Goal: Information Seeking & Learning: Learn about a topic

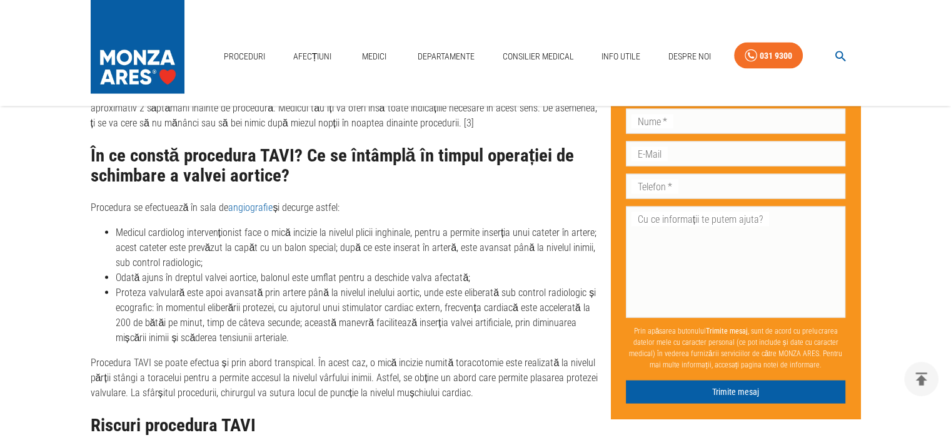
click at [156, 58] on img at bounding box center [138, 44] width 94 height 88
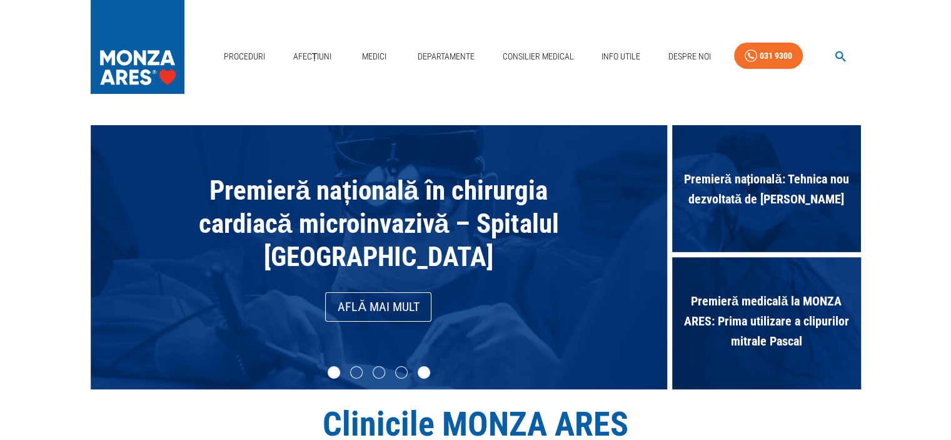
click at [427, 375] on li "slide item 5" at bounding box center [424, 372] width 13 height 13
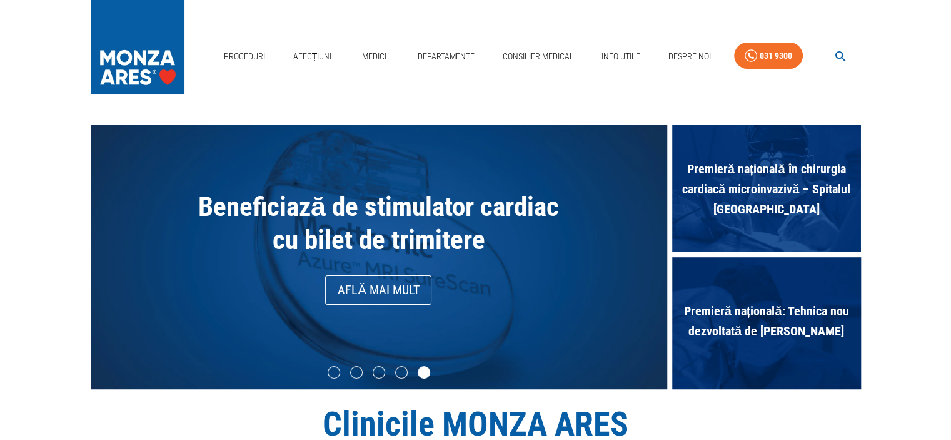
click at [373, 293] on link "Află mai mult" at bounding box center [378, 289] width 106 height 29
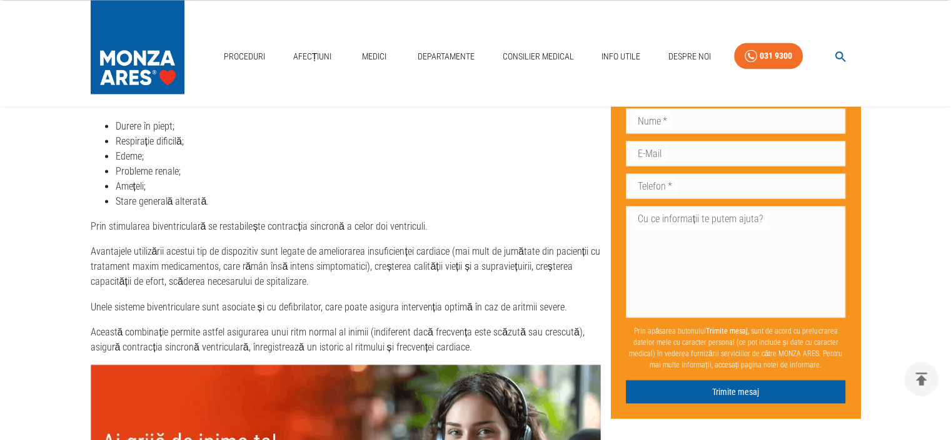
scroll to position [2135, 0]
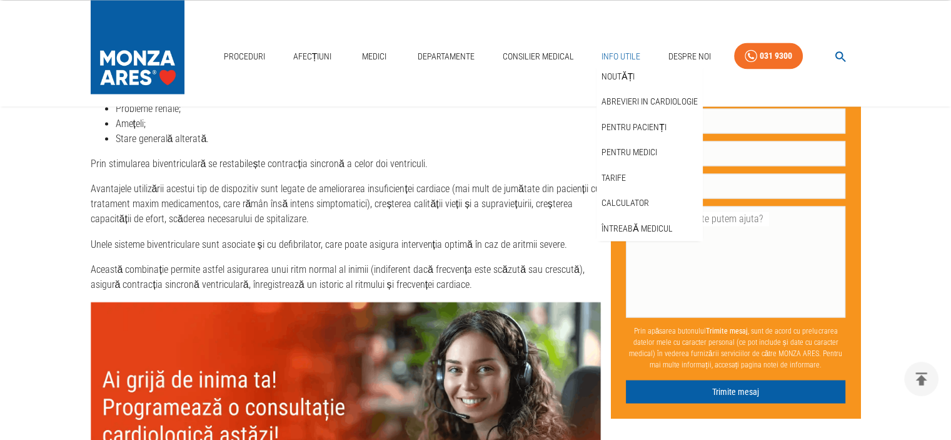
click at [610, 56] on link "Info Utile" at bounding box center [620, 57] width 49 height 26
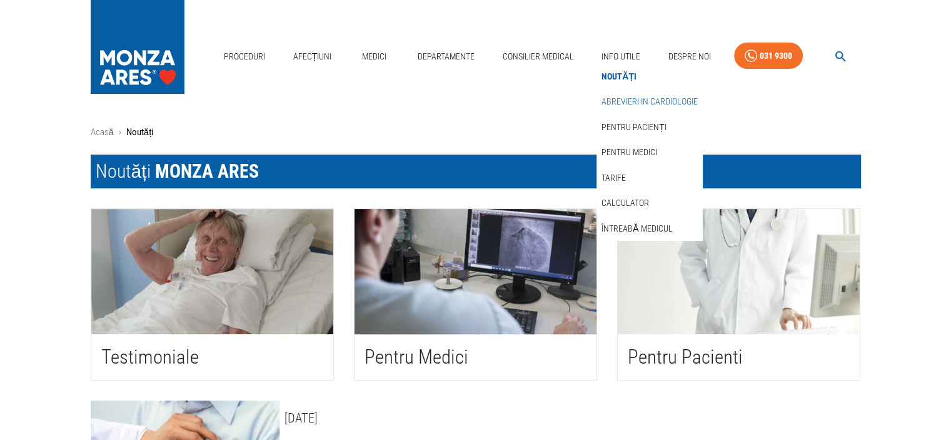
click at [615, 102] on link "Abrevieri in cardiologie" at bounding box center [649, 101] width 101 height 21
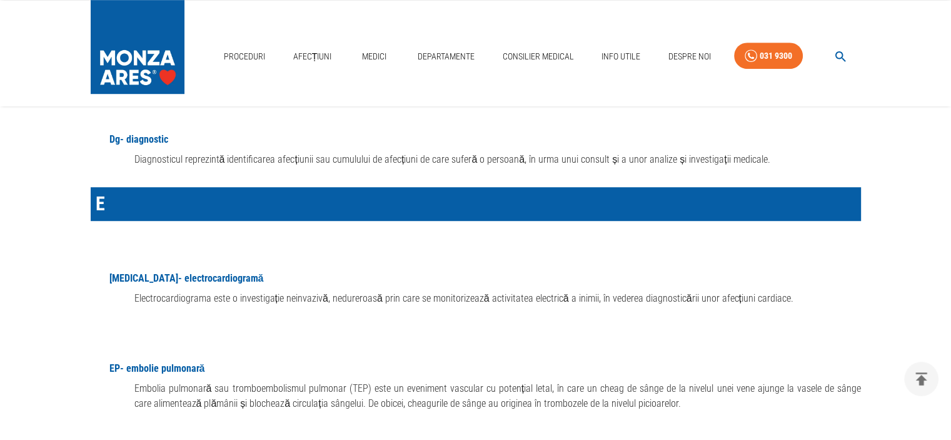
scroll to position [5620, 0]
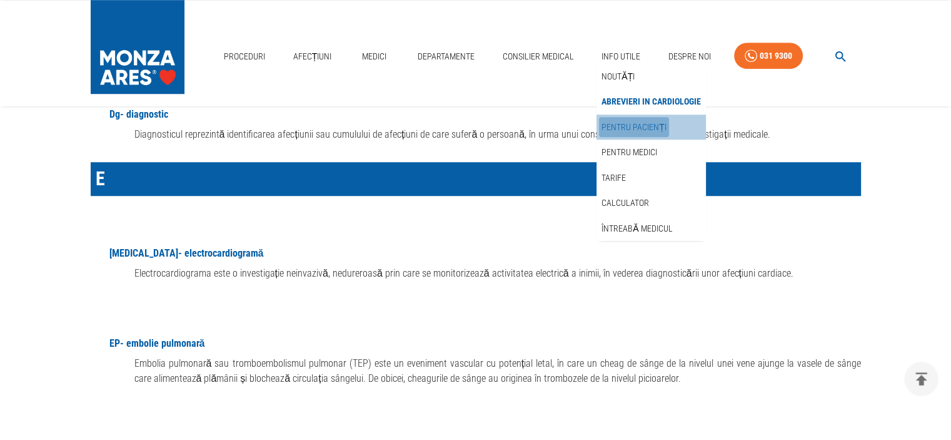
click at [633, 124] on link "Pentru pacienți" at bounding box center [634, 127] width 70 height 21
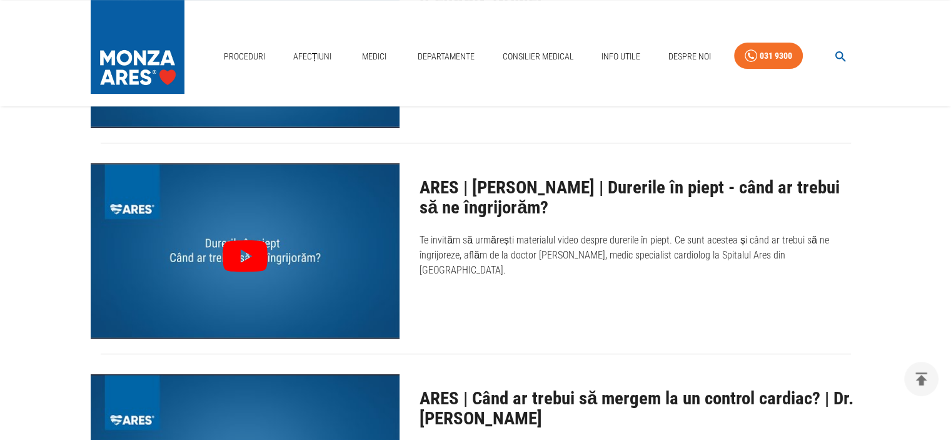
scroll to position [541, 0]
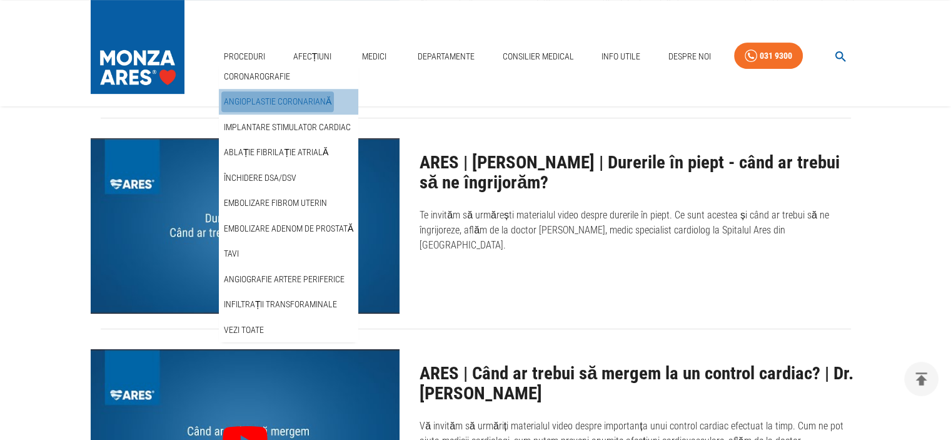
click at [243, 98] on link "Angioplastie coronariană" at bounding box center [277, 101] width 113 height 21
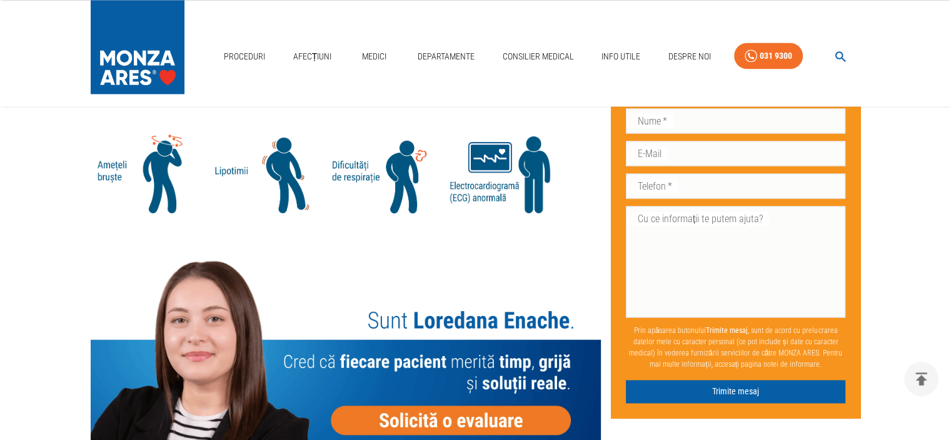
scroll to position [1843, 0]
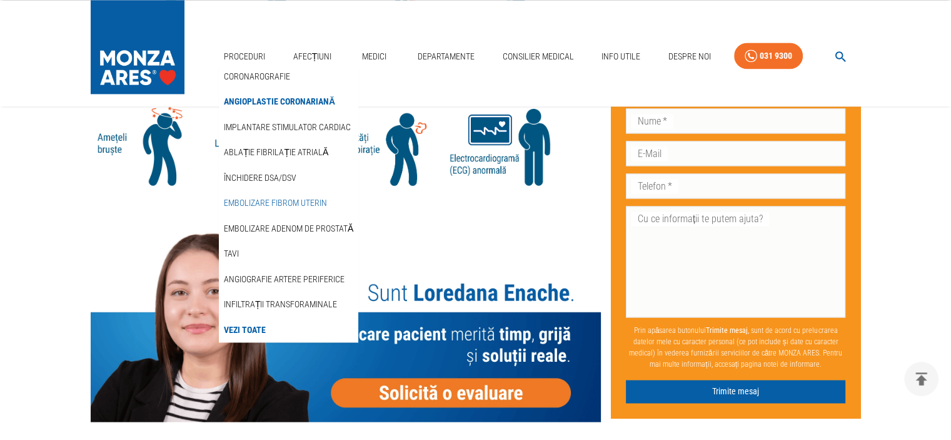
click at [285, 202] on link "Embolizare fibrom uterin" at bounding box center [275, 203] width 108 height 21
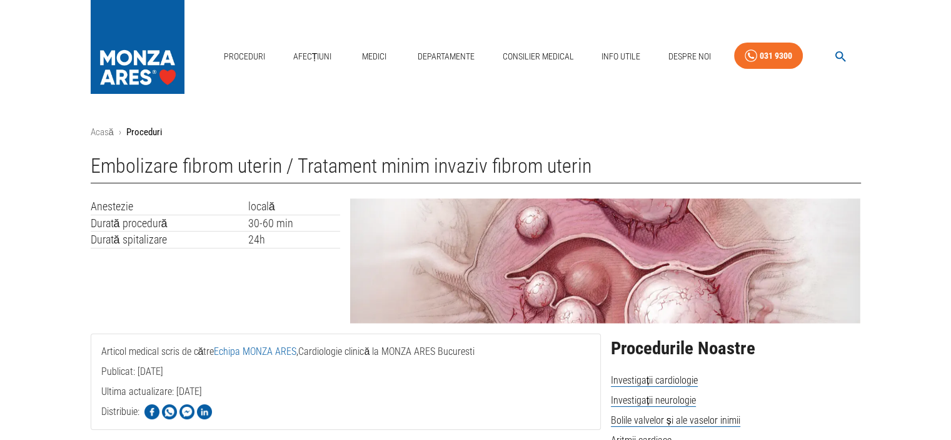
click at [712, 253] on img at bounding box center [605, 260] width 510 height 125
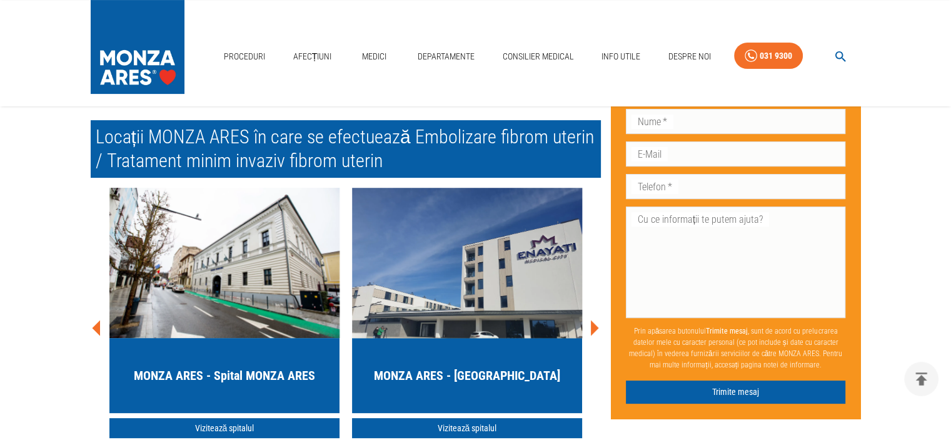
scroll to position [5051, 0]
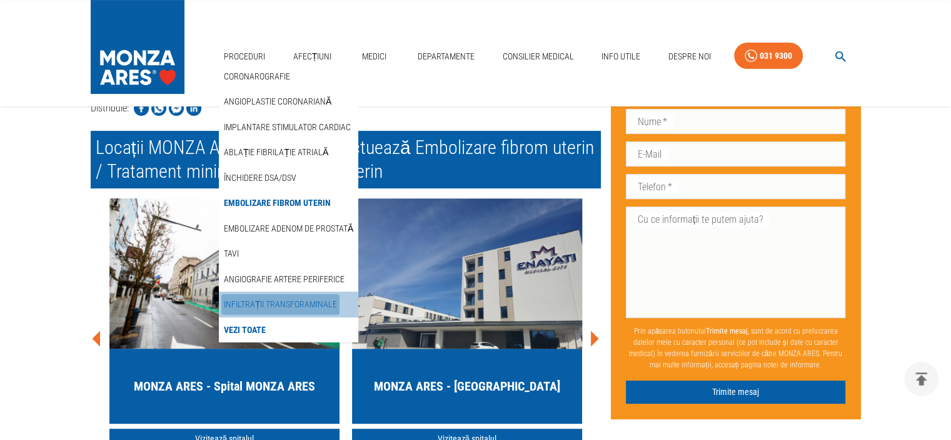
click at [280, 301] on link "Infiltrații transforaminale" at bounding box center [280, 304] width 119 height 21
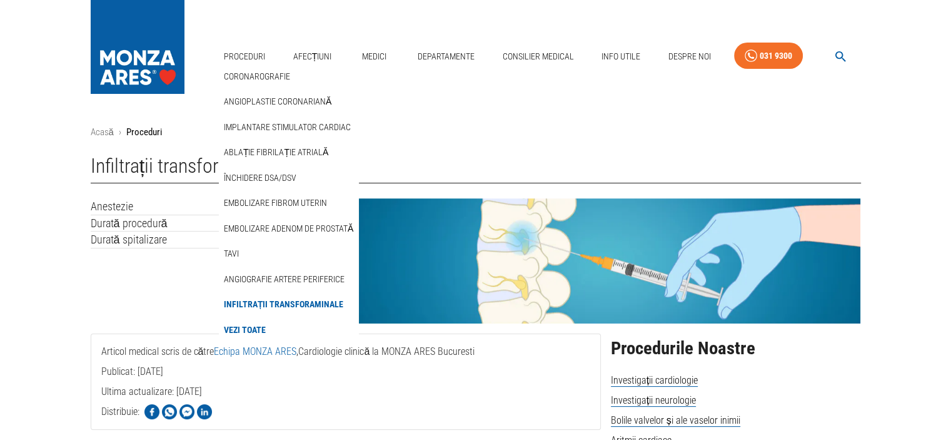
click at [251, 330] on link "Vezi Toate" at bounding box center [244, 330] width 47 height 21
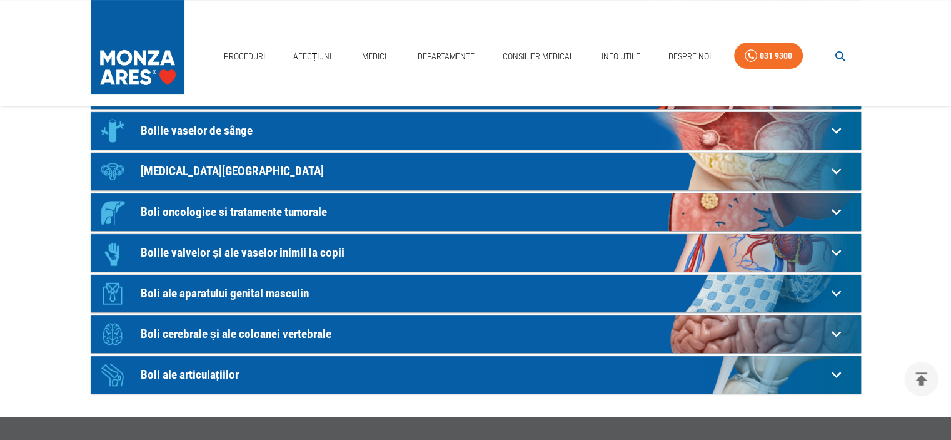
scroll to position [291, 0]
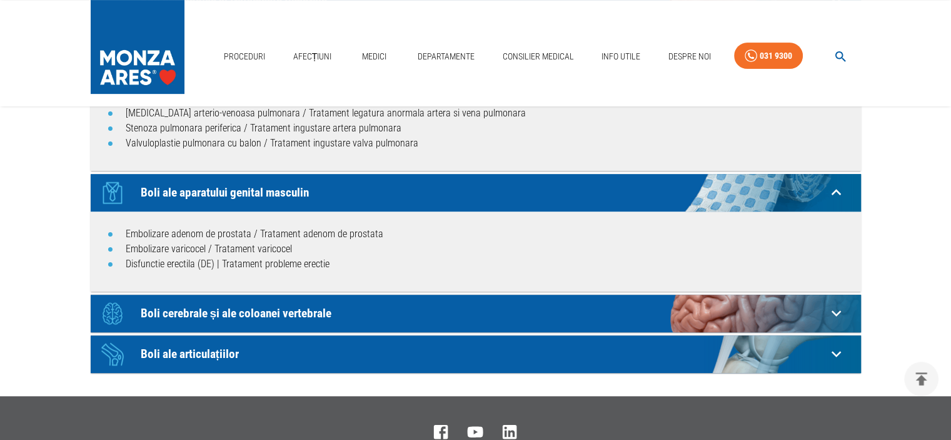
scroll to position [510, 0]
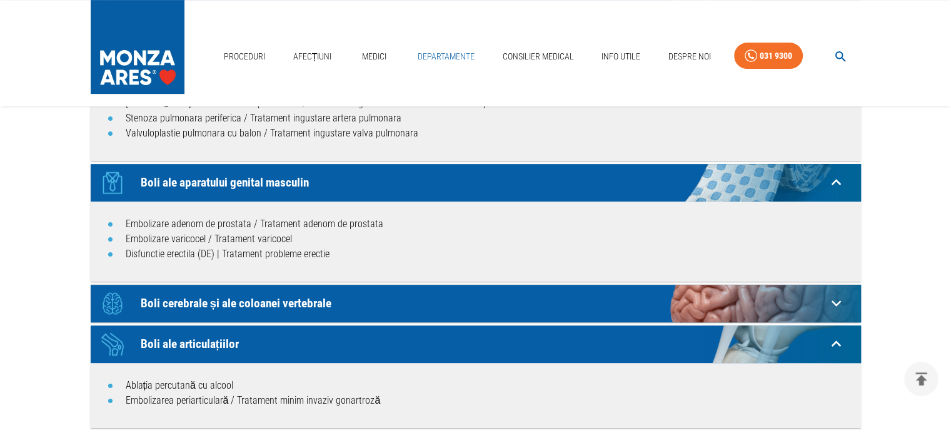
click at [431, 55] on link "Departamente" at bounding box center [446, 57] width 67 height 26
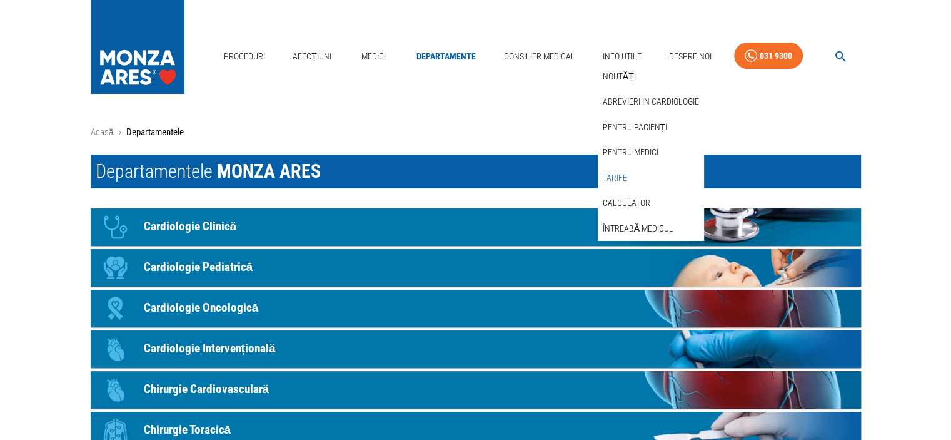
click at [618, 174] on link "Tarife" at bounding box center [614, 178] width 29 height 21
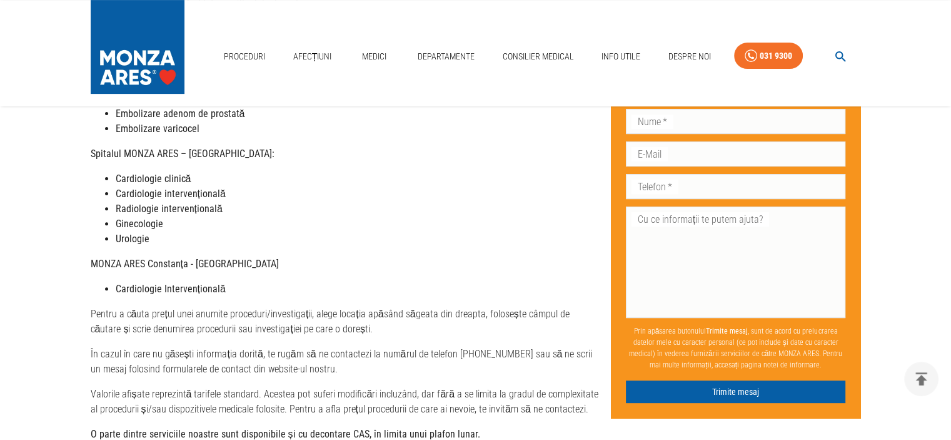
scroll to position [398, 0]
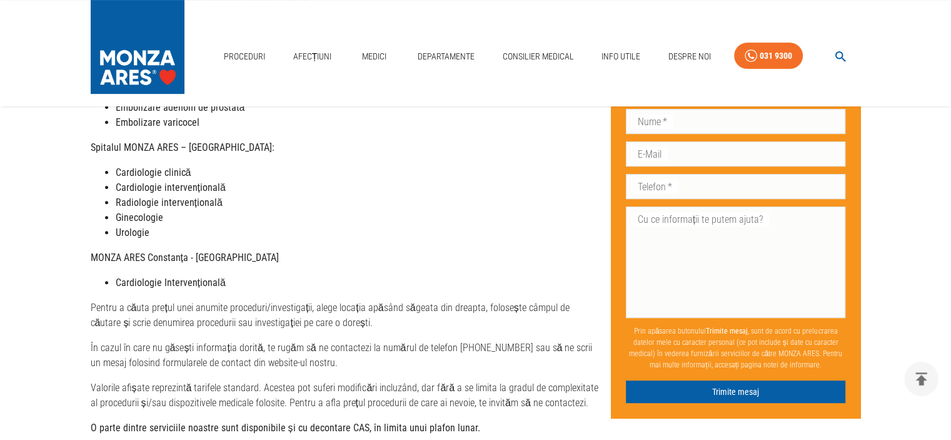
click at [130, 211] on strong "Ginecologie" at bounding box center [140, 217] width 48 height 12
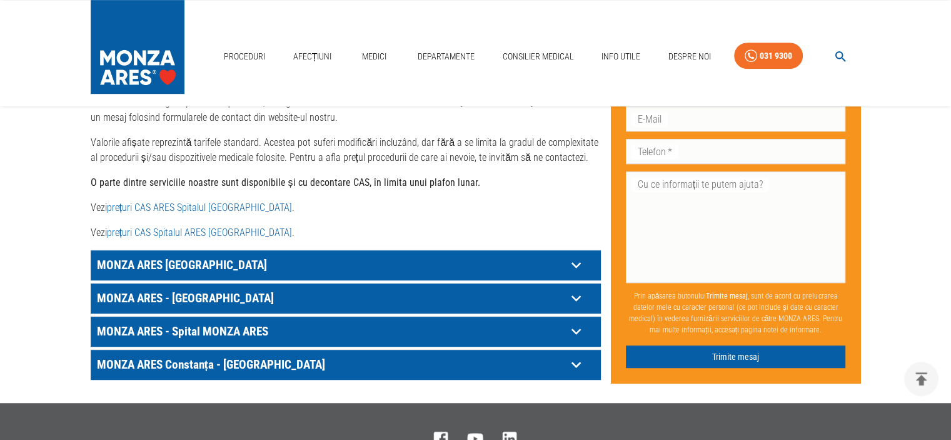
scroll to position [645, 0]
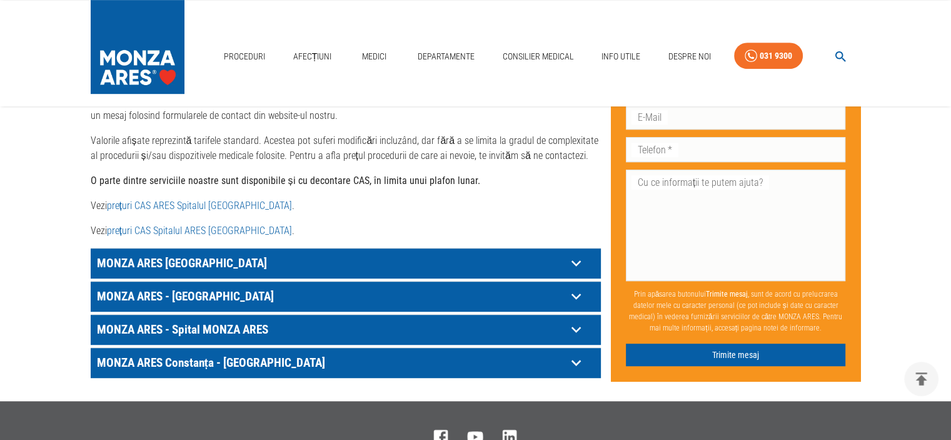
click at [174, 253] on p "MONZA ARES [GEOGRAPHIC_DATA]" at bounding box center [330, 262] width 473 height 19
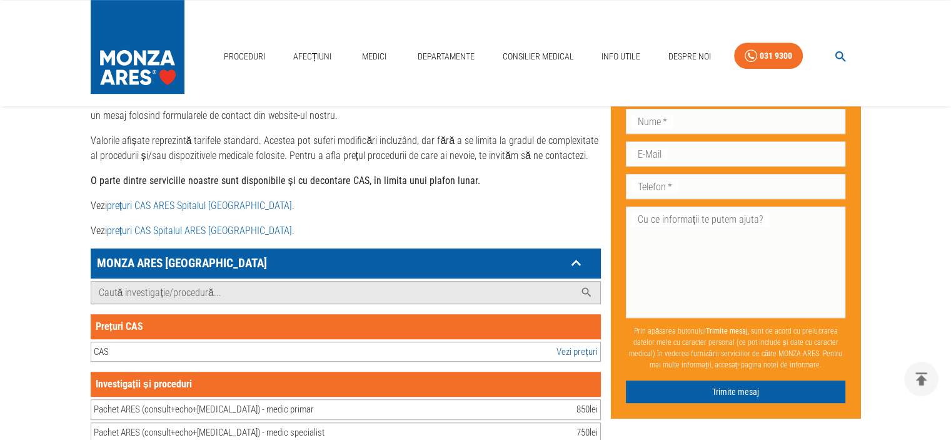
click at [570, 345] on link "Vezi prețuri" at bounding box center [576, 352] width 41 height 14
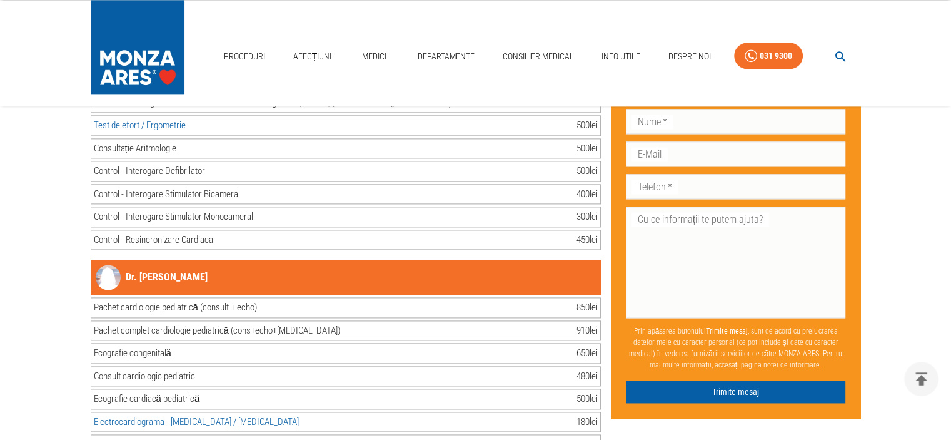
scroll to position [25449, 0]
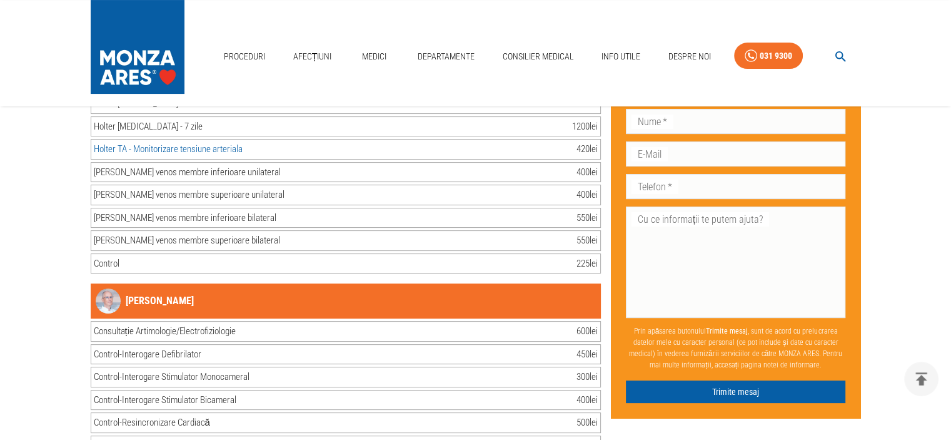
scroll to position [28750, 0]
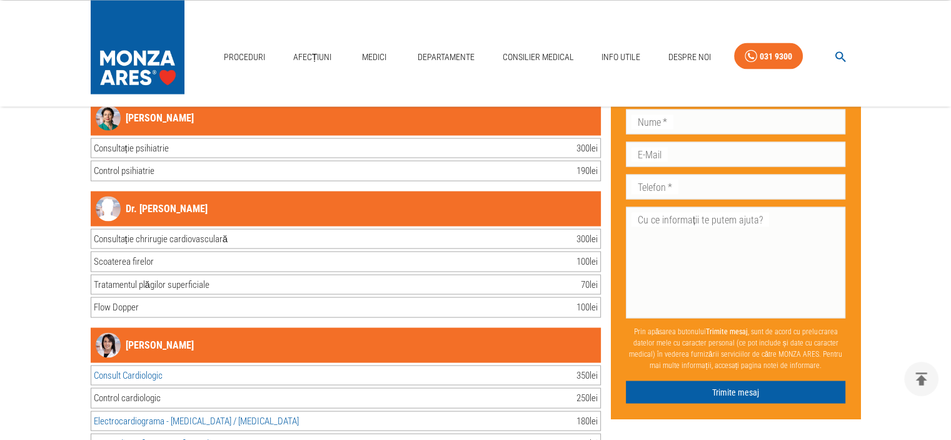
scroll to position [35661, 0]
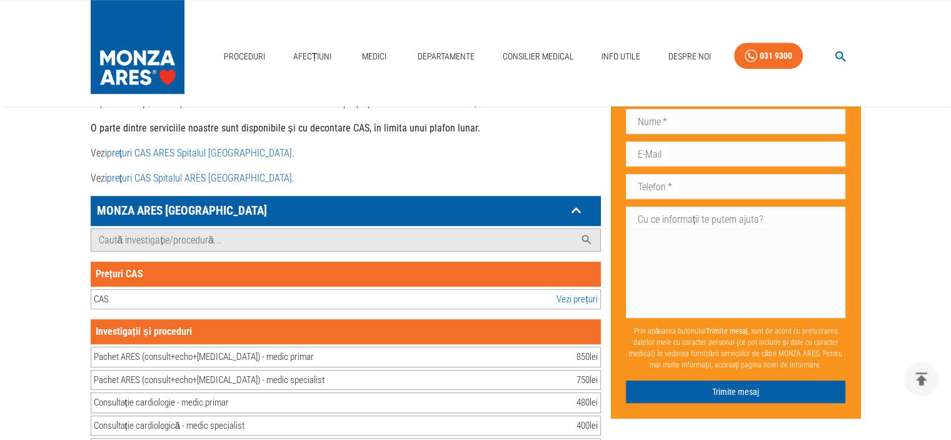
scroll to position [708, 0]
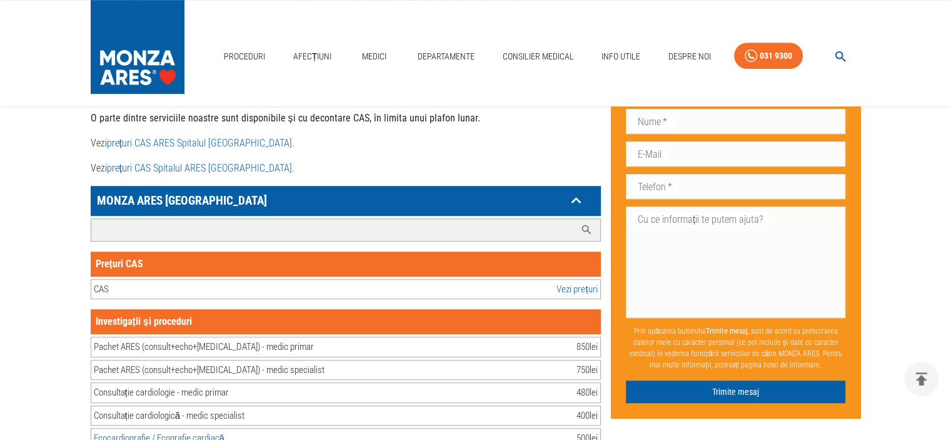
click at [268, 219] on input "Caută investigație/procedură..." at bounding box center [333, 230] width 484 height 22
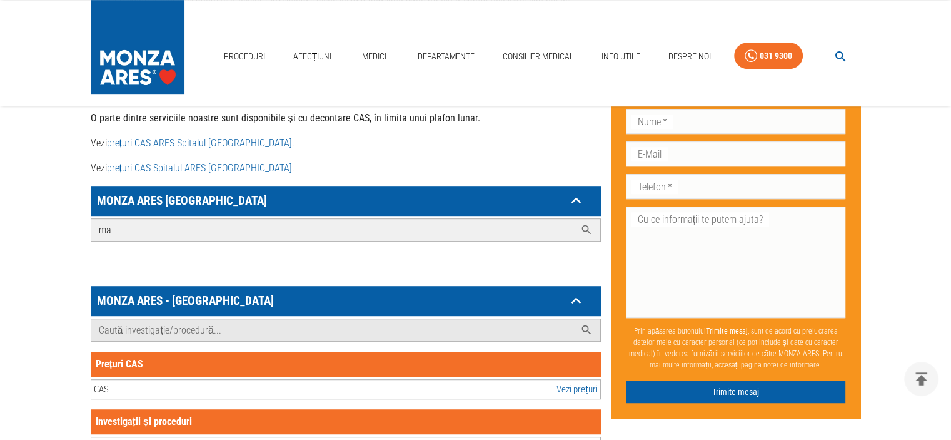
type input "m"
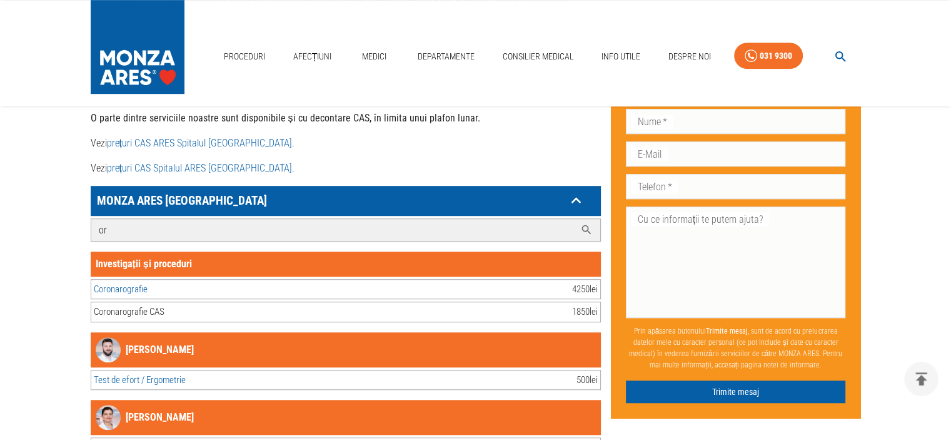
type input "o"
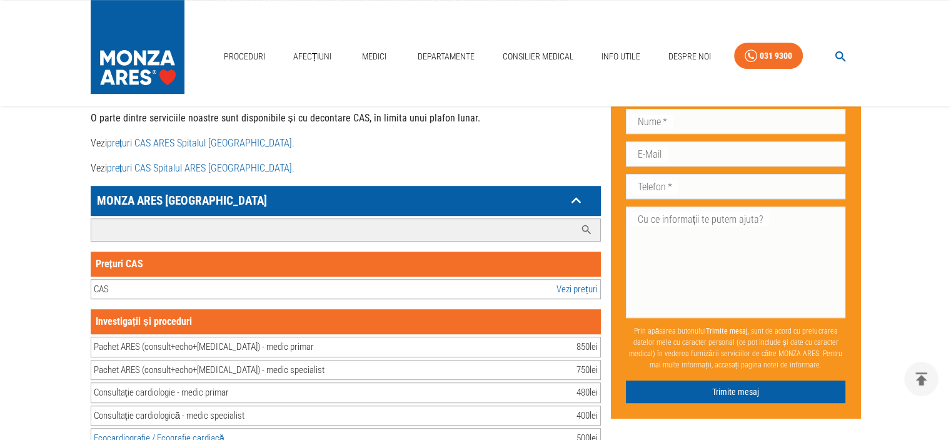
click at [216, 219] on input "Caută investigație/procedură..." at bounding box center [333, 230] width 484 height 22
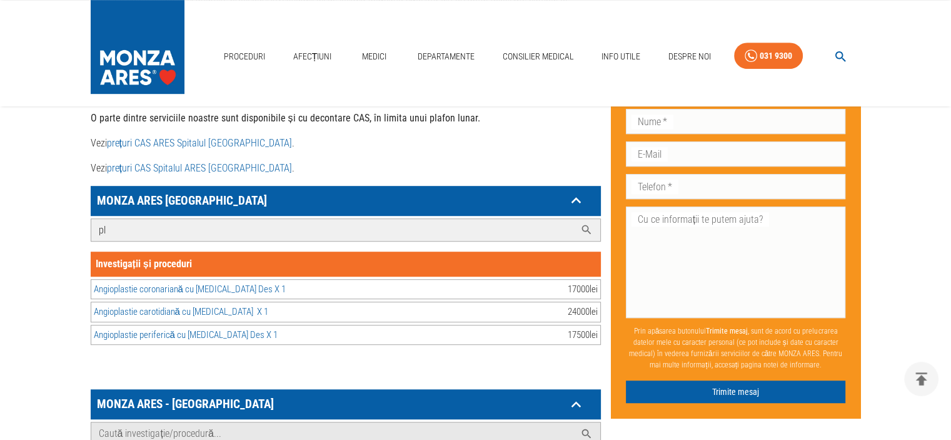
type input "p"
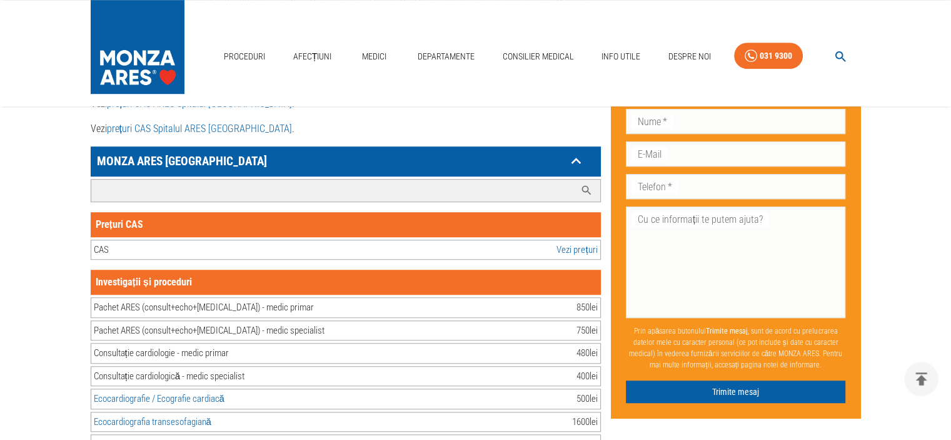
scroll to position [758, 0]
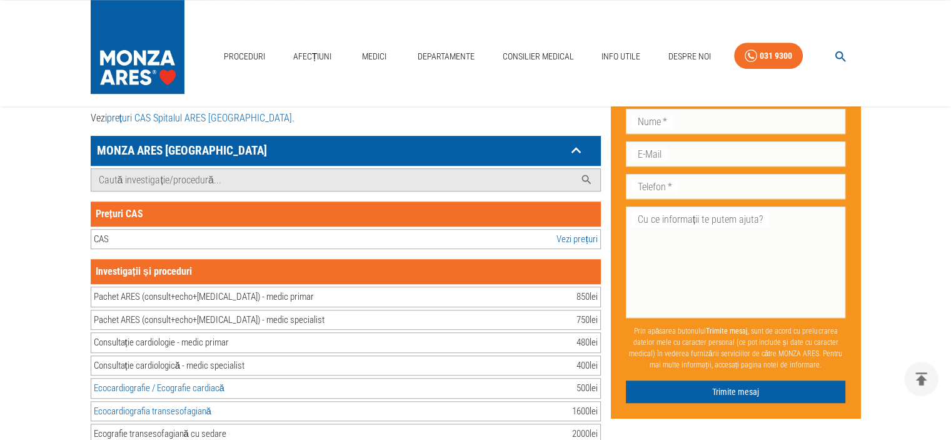
click at [580, 141] on icon at bounding box center [575, 150] width 19 height 19
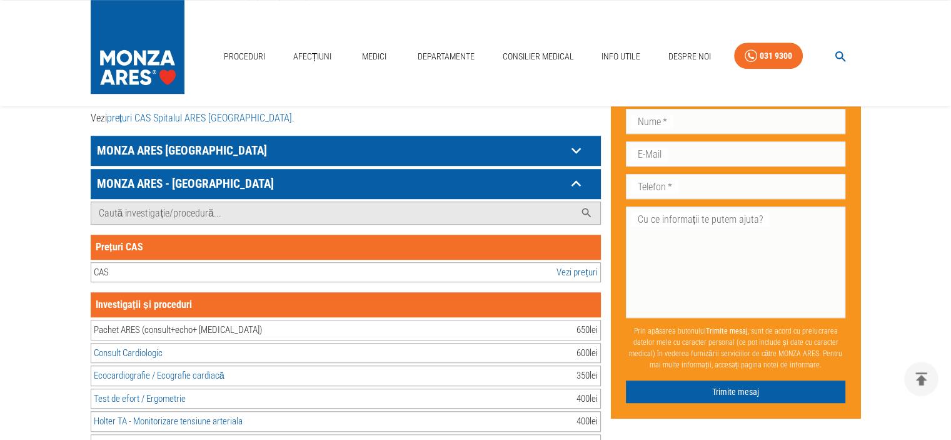
click at [575, 141] on icon at bounding box center [575, 150] width 19 height 19
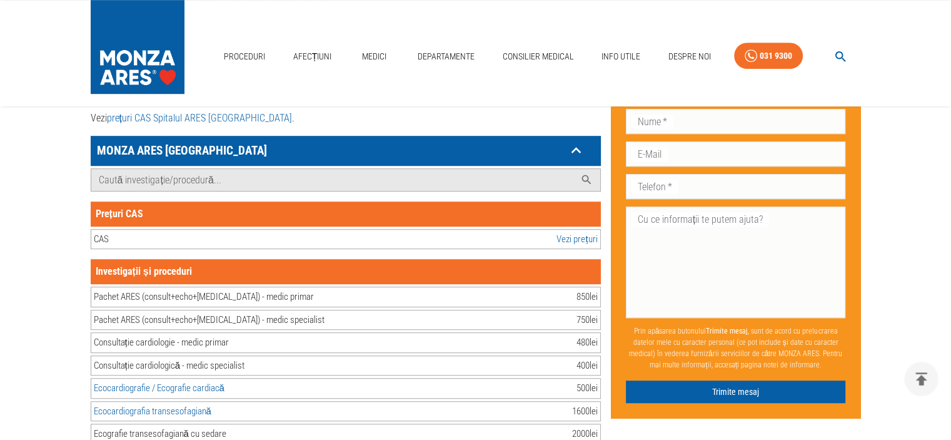
click at [570, 141] on icon at bounding box center [575, 150] width 19 height 19
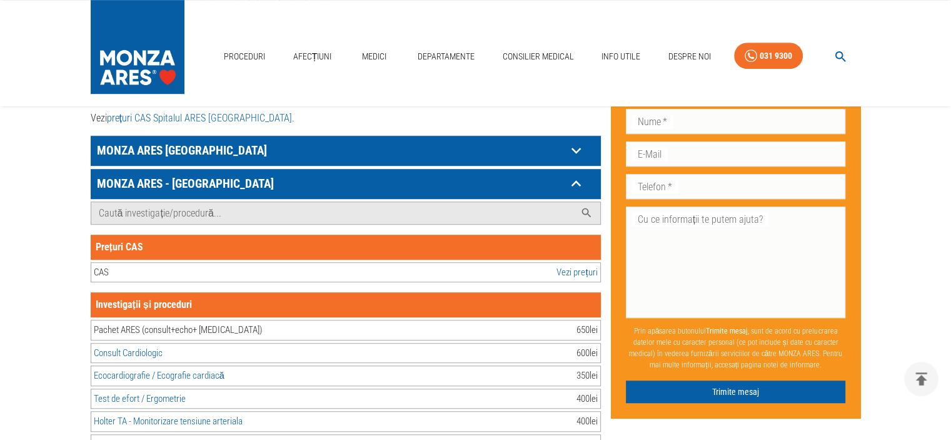
click at [572, 148] on icon at bounding box center [575, 151] width 9 height 6
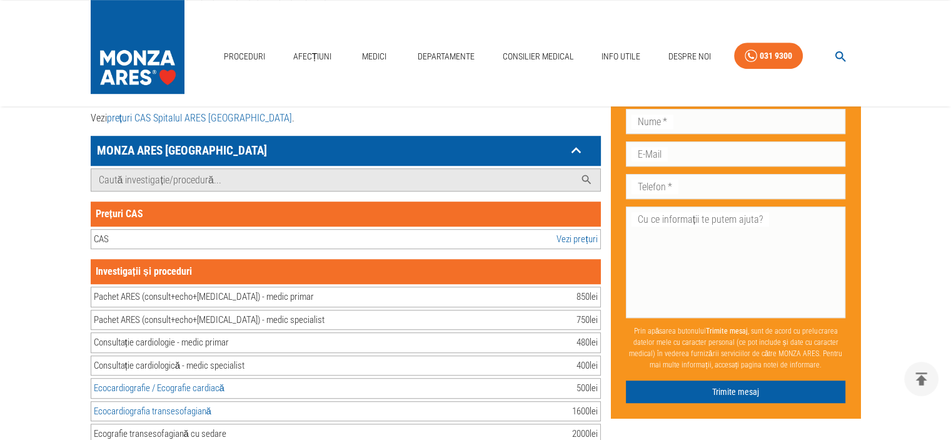
click at [572, 141] on icon at bounding box center [575, 150] width 19 height 19
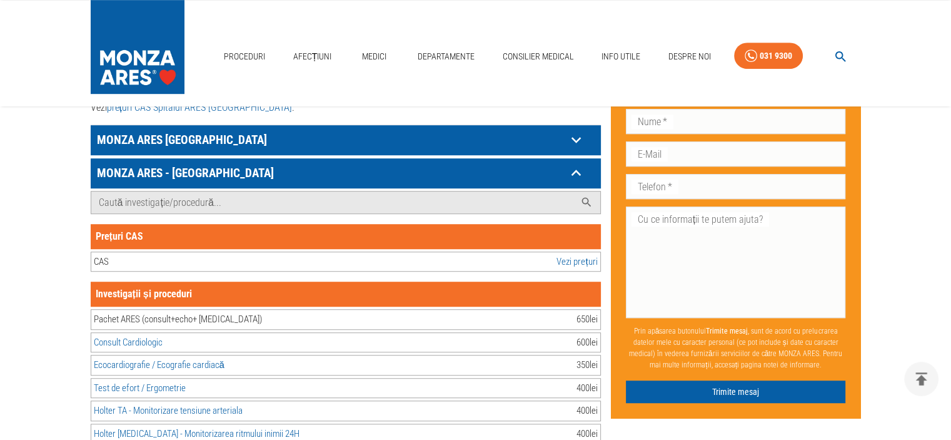
scroll to position [720, 0]
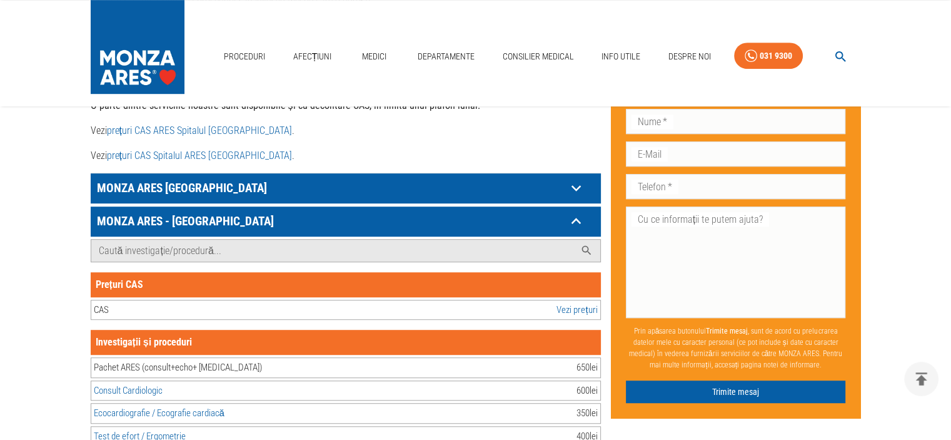
click at [575, 218] on icon at bounding box center [575, 221] width 9 height 6
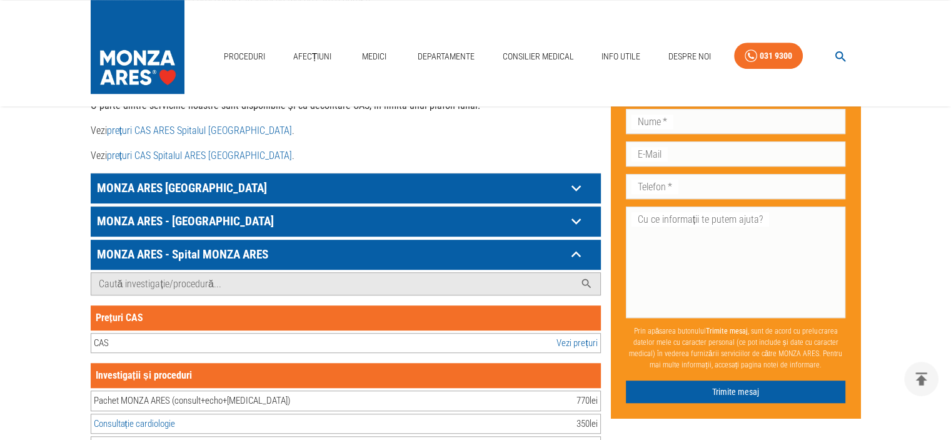
click at [576, 251] on icon at bounding box center [575, 254] width 9 height 6
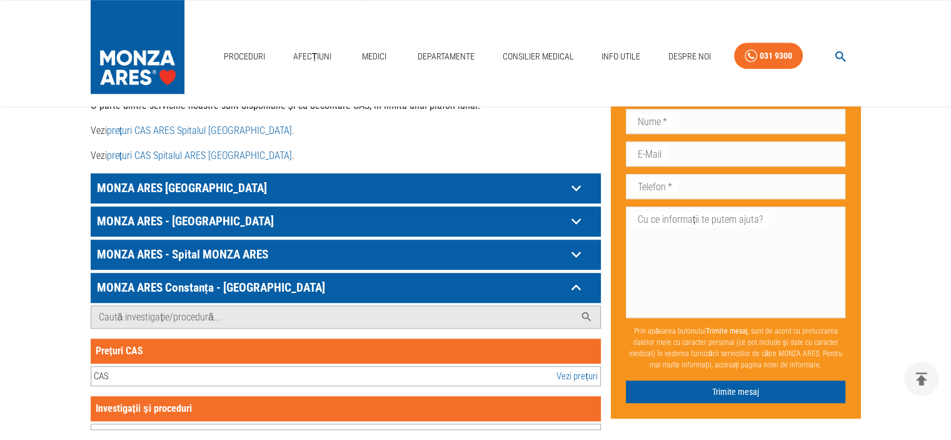
click at [575, 278] on icon at bounding box center [575, 287] width 19 height 19
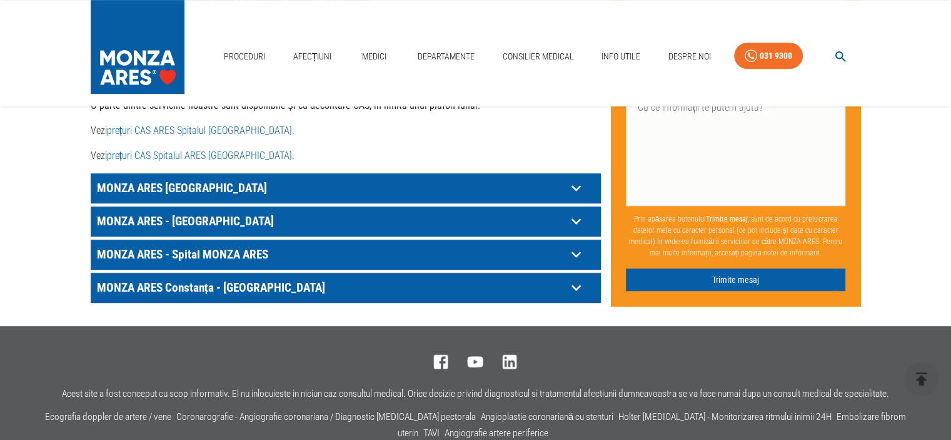
click at [578, 178] on icon at bounding box center [575, 187] width 19 height 19
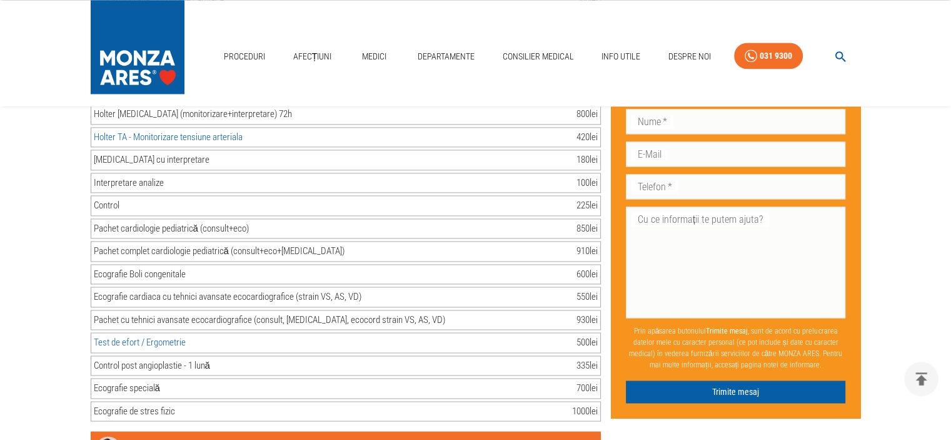
scroll to position [11363, 0]
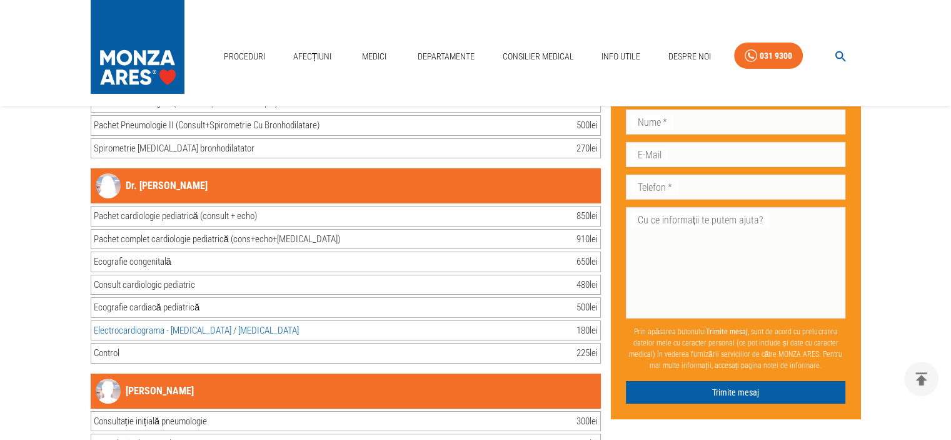
scroll to position [23455, 0]
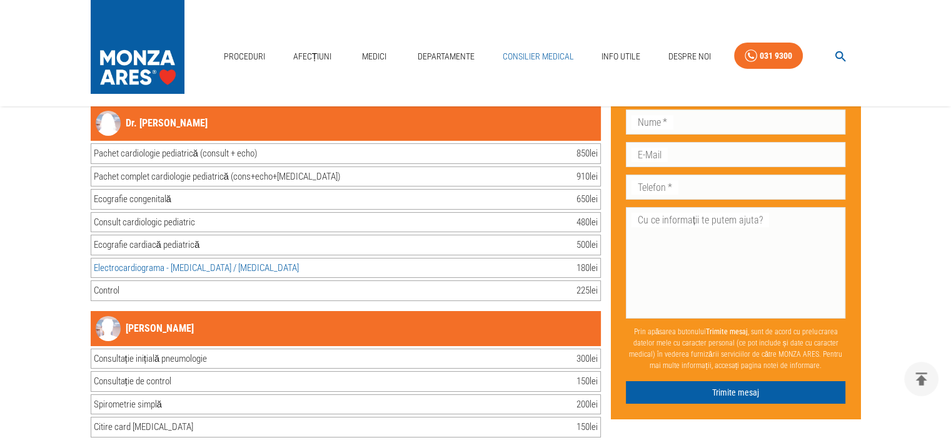
click at [525, 54] on link "Consilier Medical" at bounding box center [537, 57] width 81 height 26
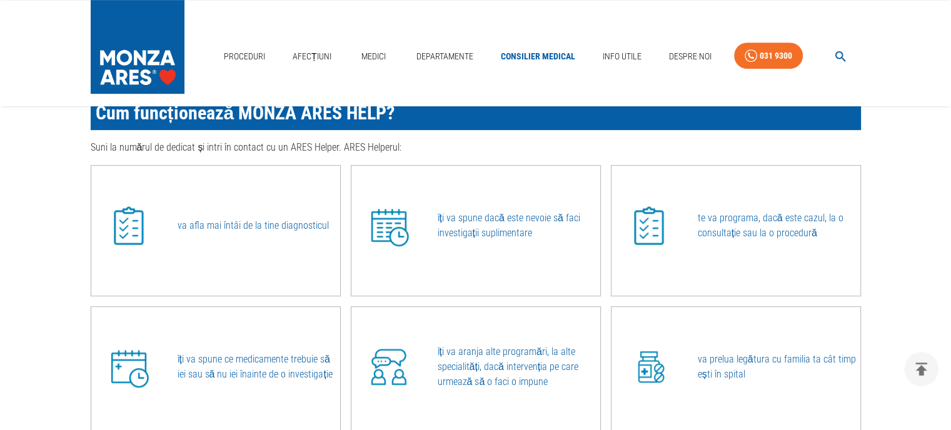
scroll to position [642, 0]
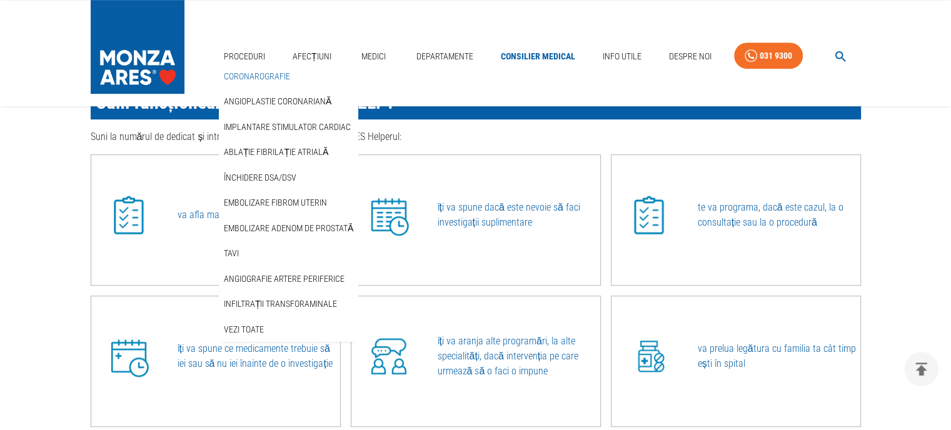
click at [256, 79] on link "Coronarografie" at bounding box center [256, 76] width 71 height 21
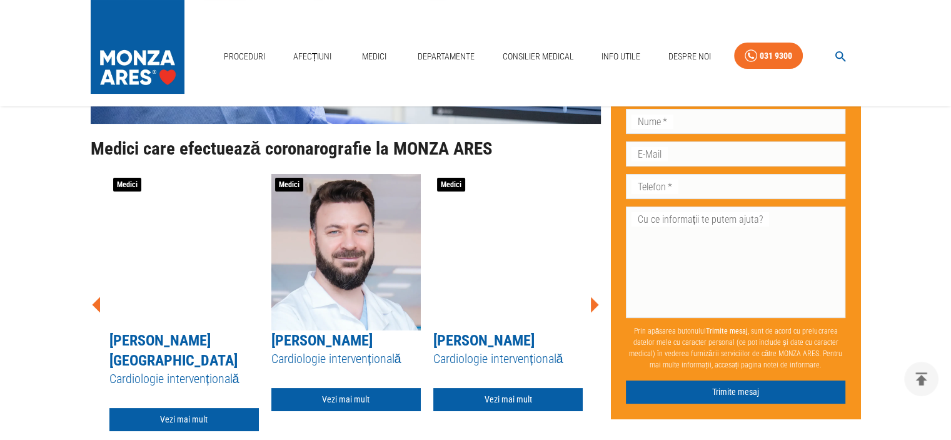
scroll to position [4809, 0]
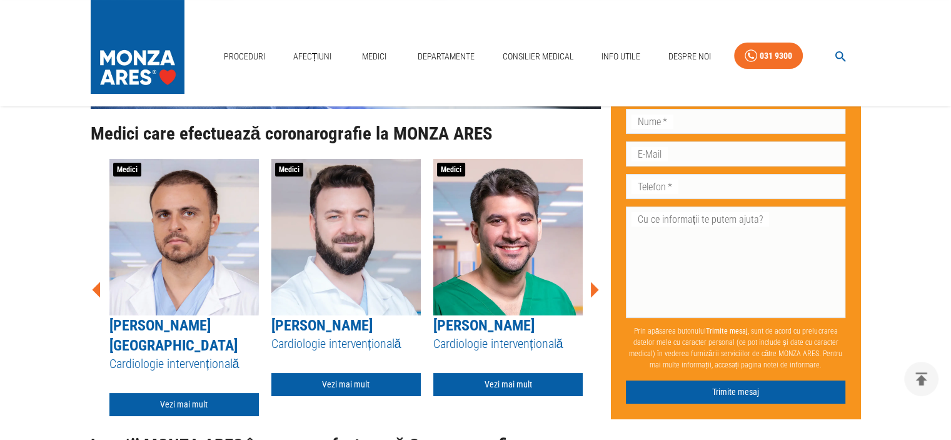
click at [592, 281] on icon at bounding box center [595, 289] width 8 height 16
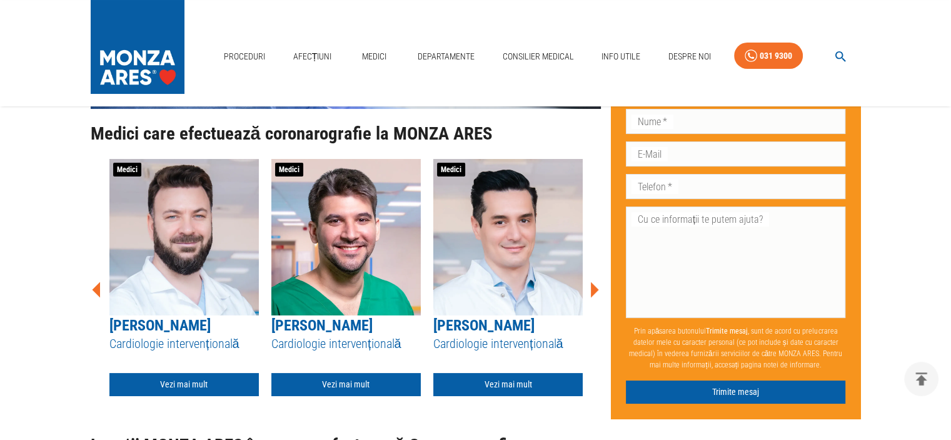
click at [592, 281] on icon at bounding box center [595, 289] width 8 height 16
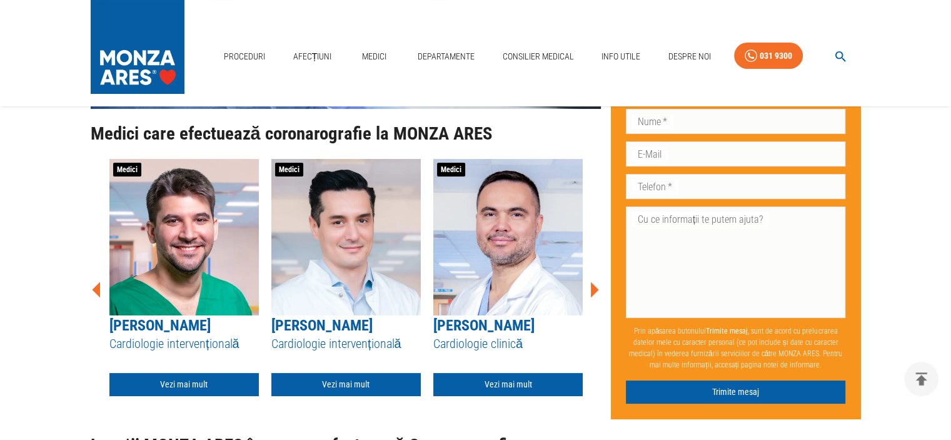
click at [592, 281] on icon at bounding box center [595, 289] width 8 height 16
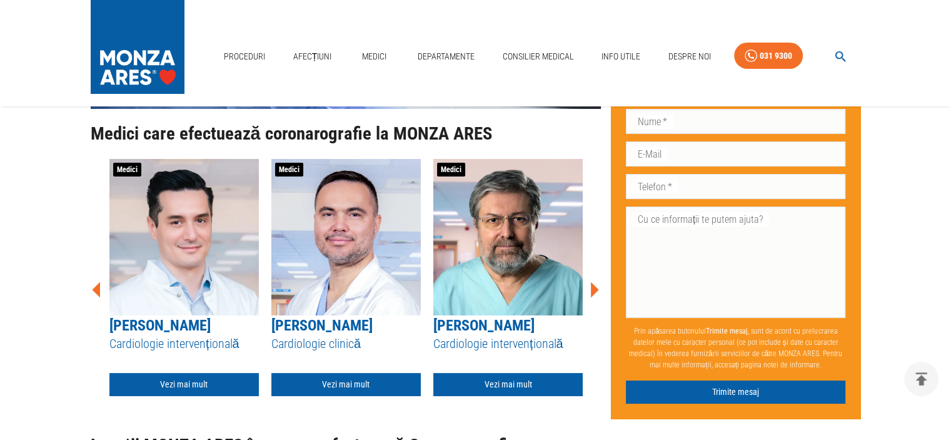
click at [592, 281] on icon at bounding box center [595, 289] width 8 height 16
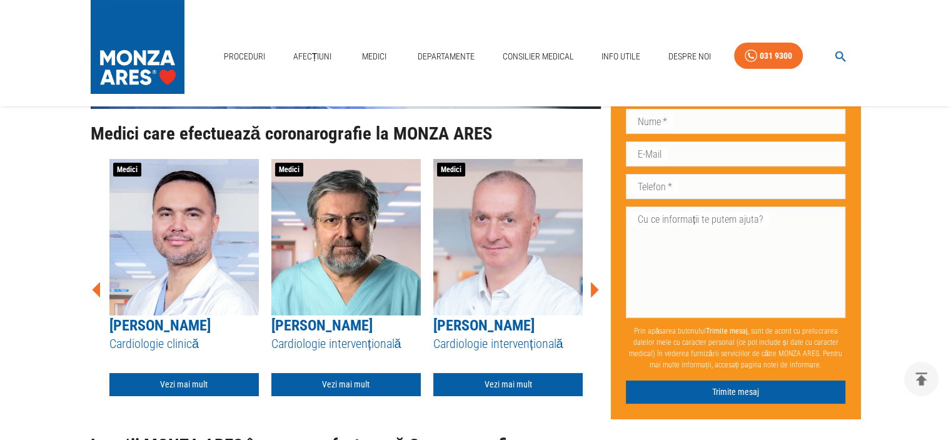
click at [592, 281] on icon at bounding box center [595, 289] width 8 height 16
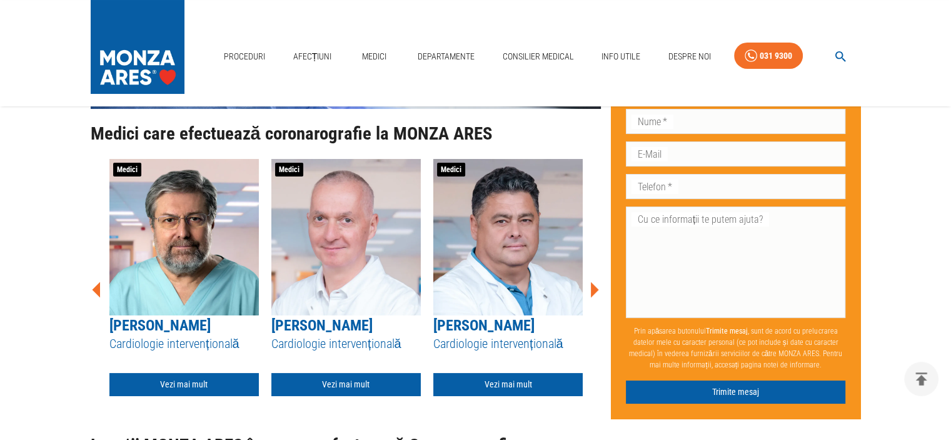
click at [592, 281] on icon at bounding box center [595, 289] width 8 height 16
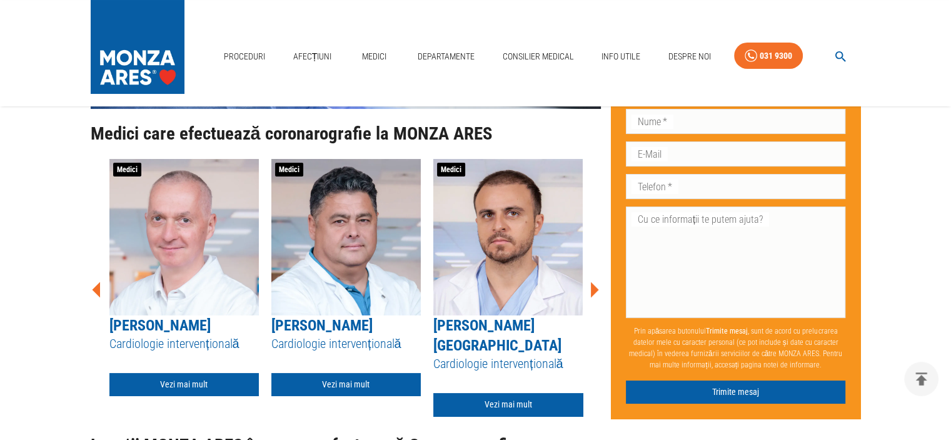
click at [592, 281] on icon at bounding box center [595, 289] width 8 height 16
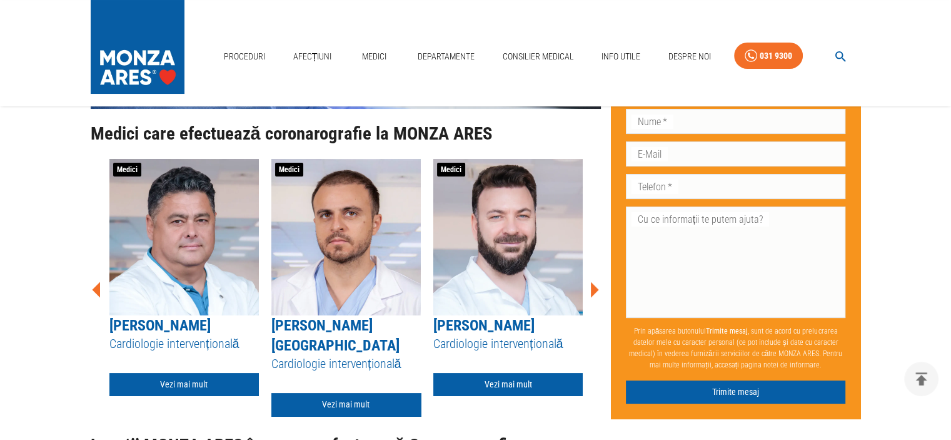
click at [592, 281] on icon at bounding box center [595, 289] width 8 height 16
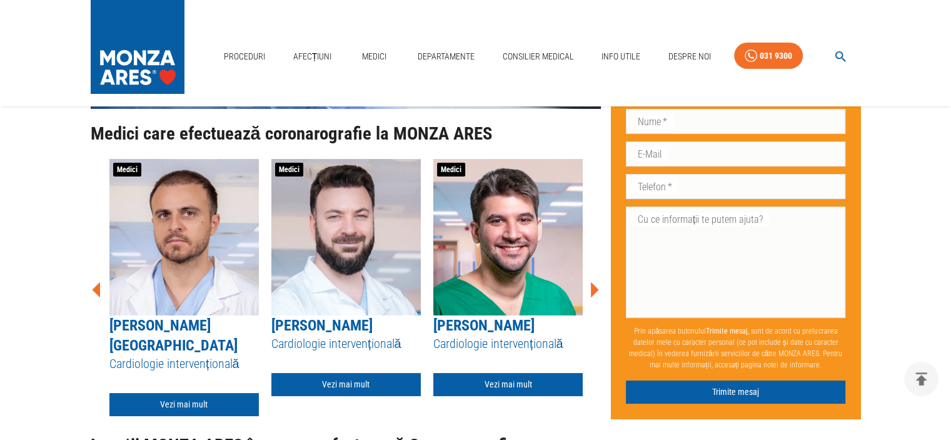
click at [592, 281] on icon at bounding box center [595, 289] width 8 height 16
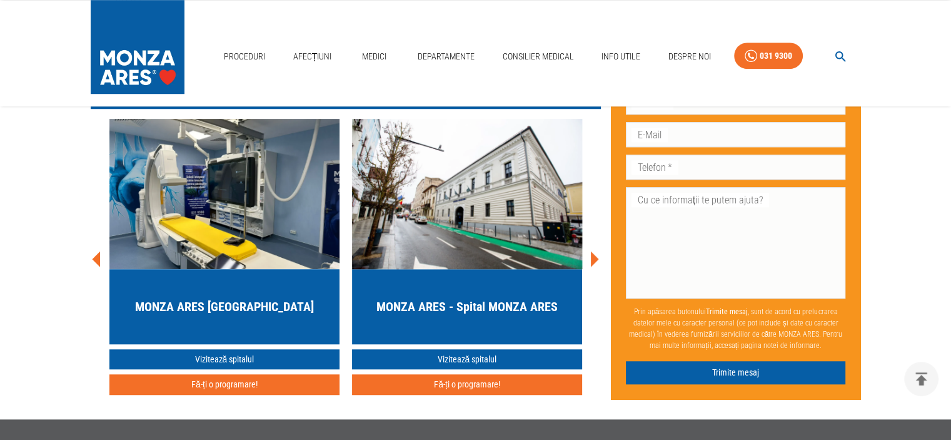
scroll to position [5685, 0]
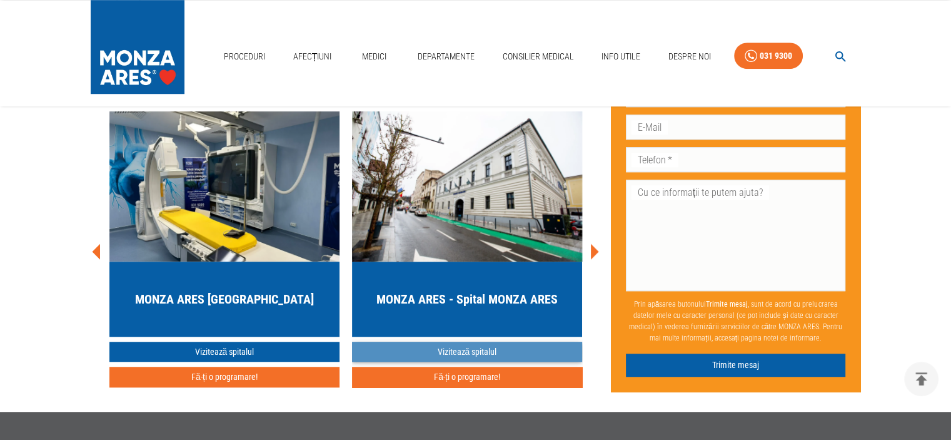
click at [471, 341] on link "Vizitează spitalul" at bounding box center [467, 351] width 230 height 21
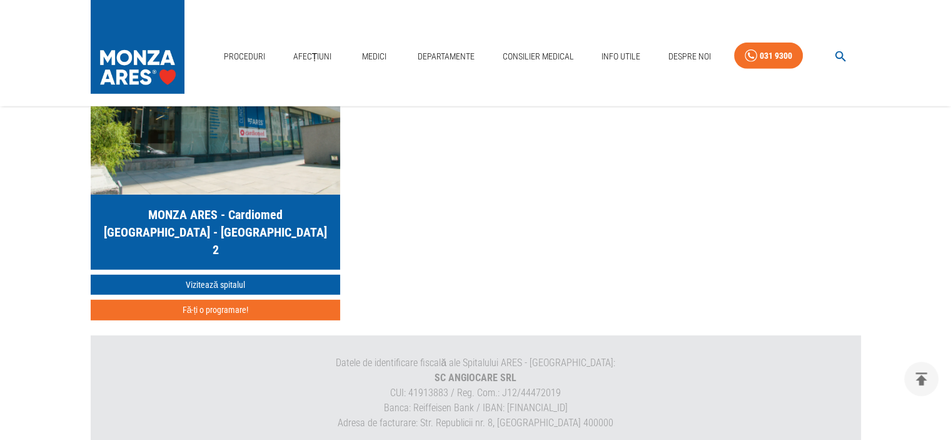
scroll to position [3745, 0]
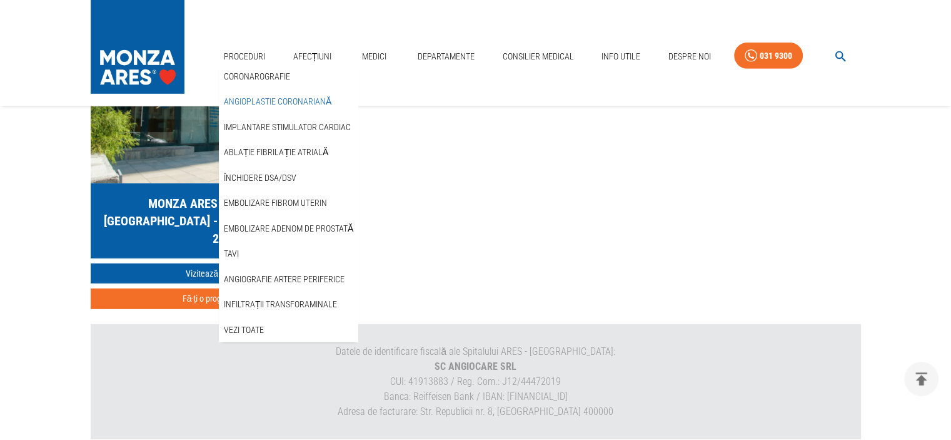
click at [258, 99] on link "Angioplastie coronariană" at bounding box center [277, 101] width 113 height 21
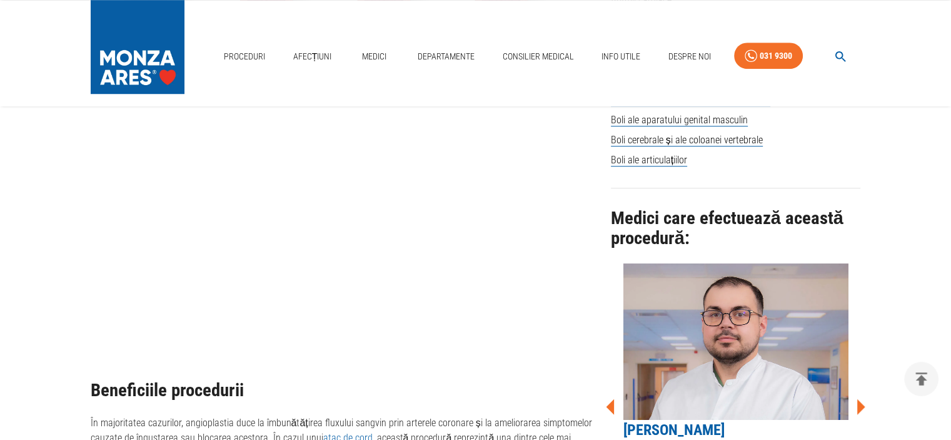
scroll to position [967, 0]
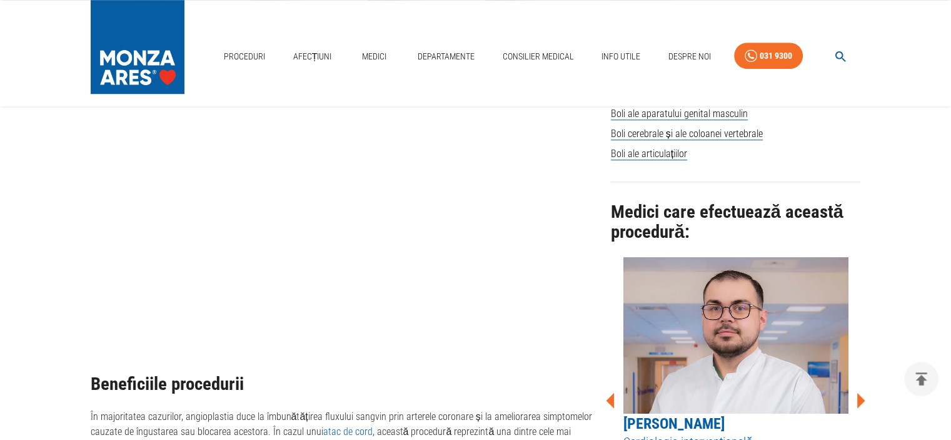
click at [862, 392] on icon at bounding box center [861, 400] width 8 height 16
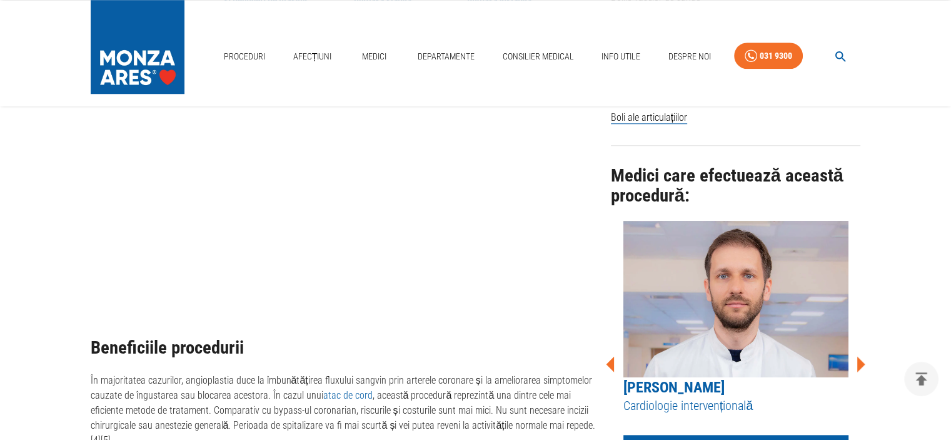
scroll to position [1051, 0]
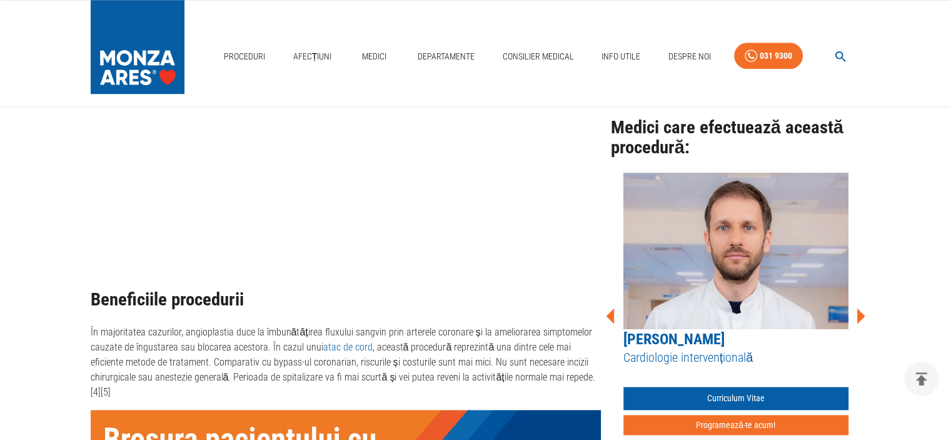
click at [857, 305] on icon at bounding box center [861, 316] width 38 height 38
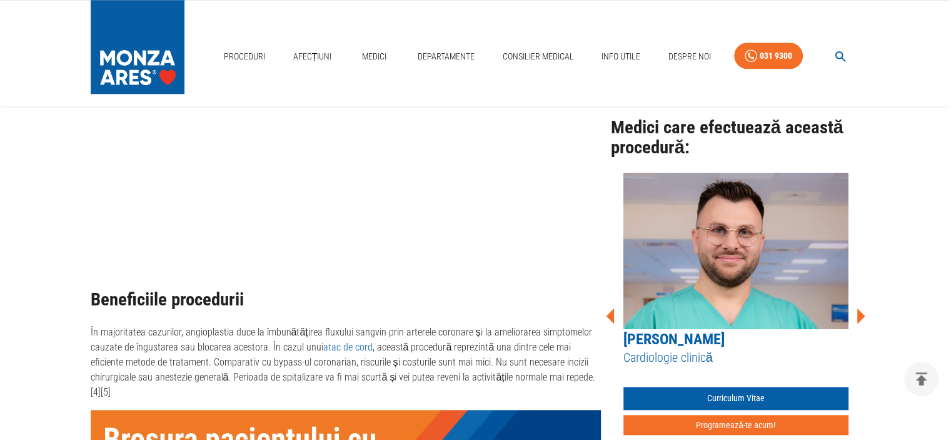
click at [857, 305] on icon at bounding box center [861, 316] width 38 height 38
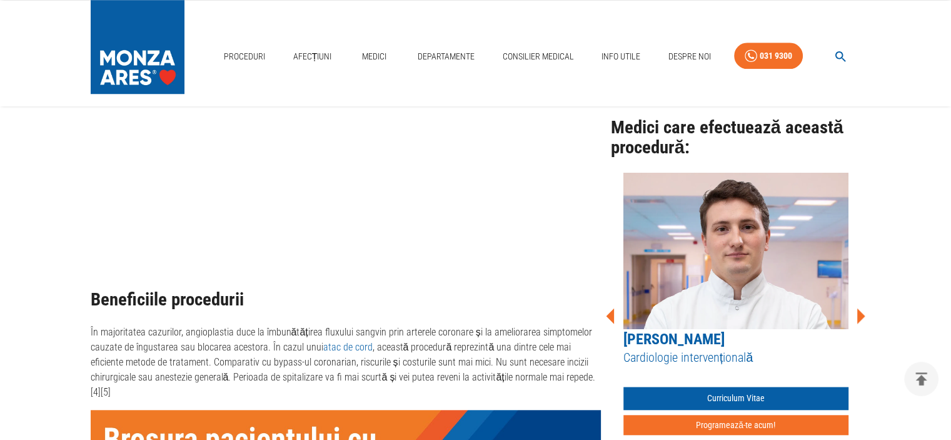
click at [857, 305] on icon at bounding box center [861, 316] width 38 height 38
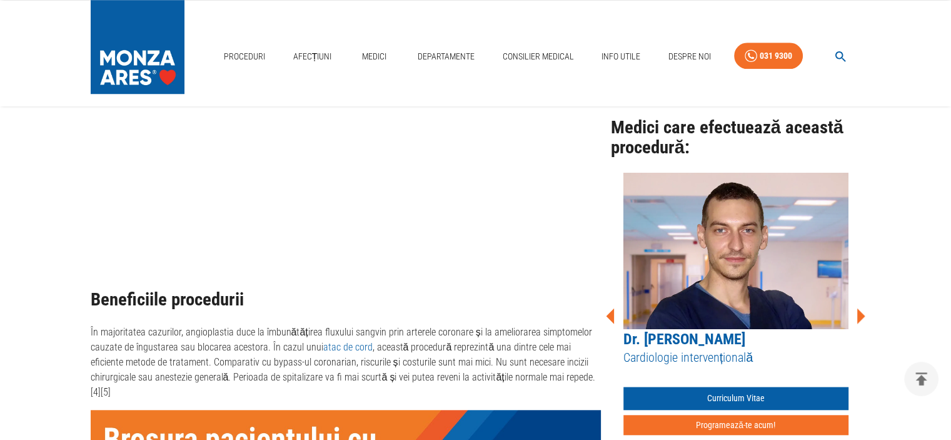
click at [857, 305] on icon at bounding box center [861, 316] width 38 height 38
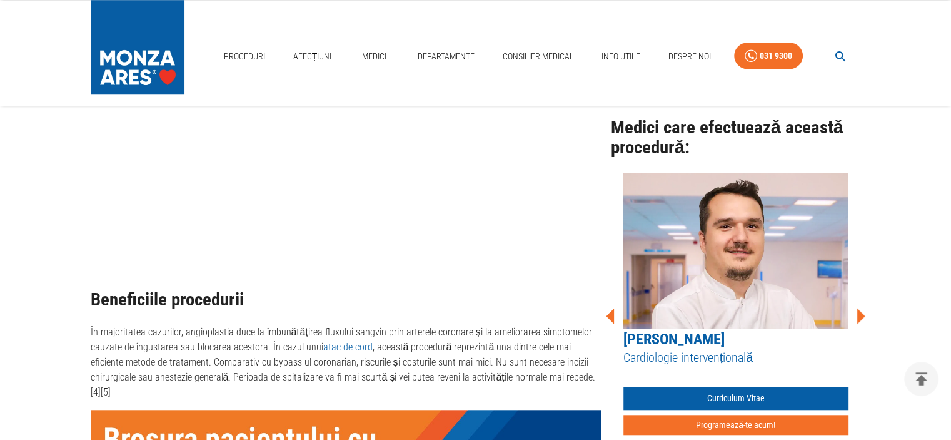
click at [857, 305] on icon at bounding box center [861, 316] width 38 height 38
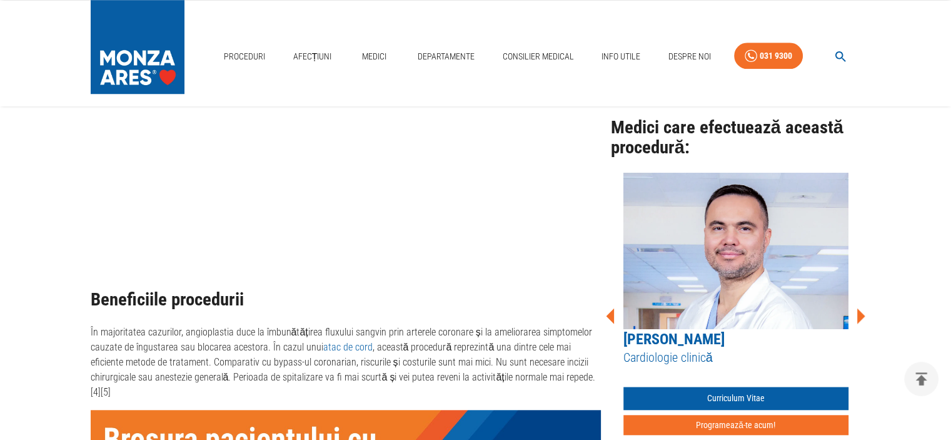
click at [857, 305] on icon at bounding box center [861, 316] width 38 height 38
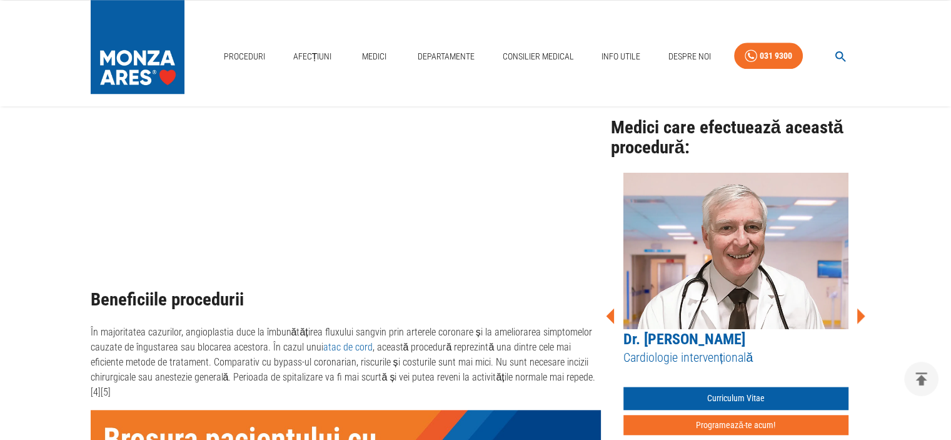
click at [857, 305] on icon at bounding box center [861, 316] width 38 height 38
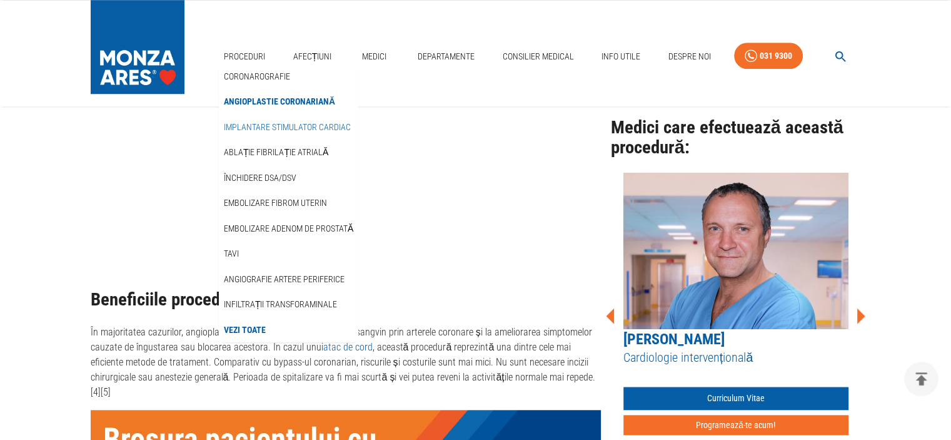
click at [251, 126] on link "Implantare stimulator cardiac" at bounding box center [287, 127] width 132 height 21
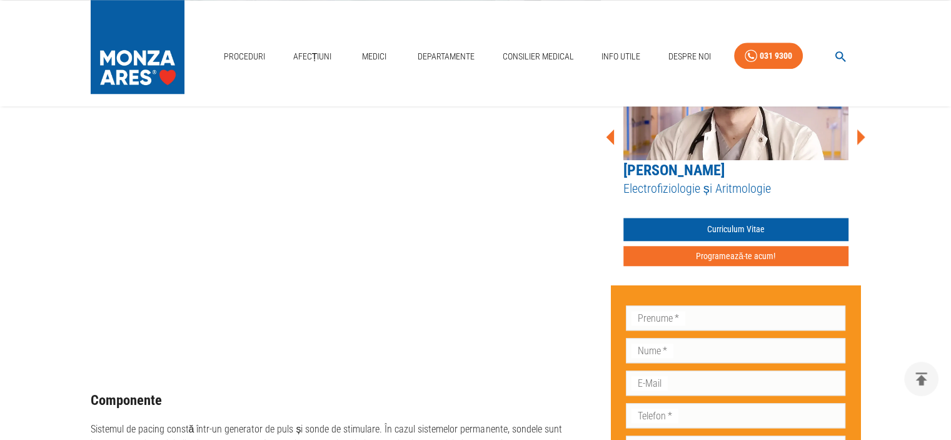
scroll to position [1129, 0]
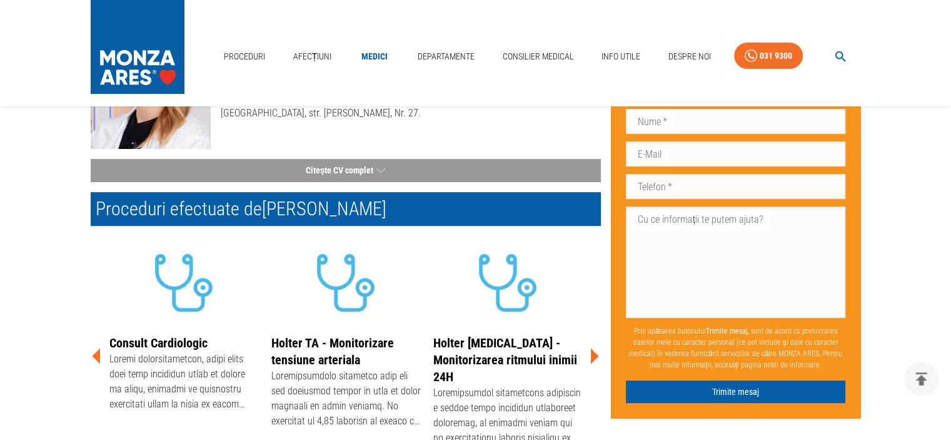
scroll to position [224, 0]
